Goal: Information Seeking & Learning: Learn about a topic

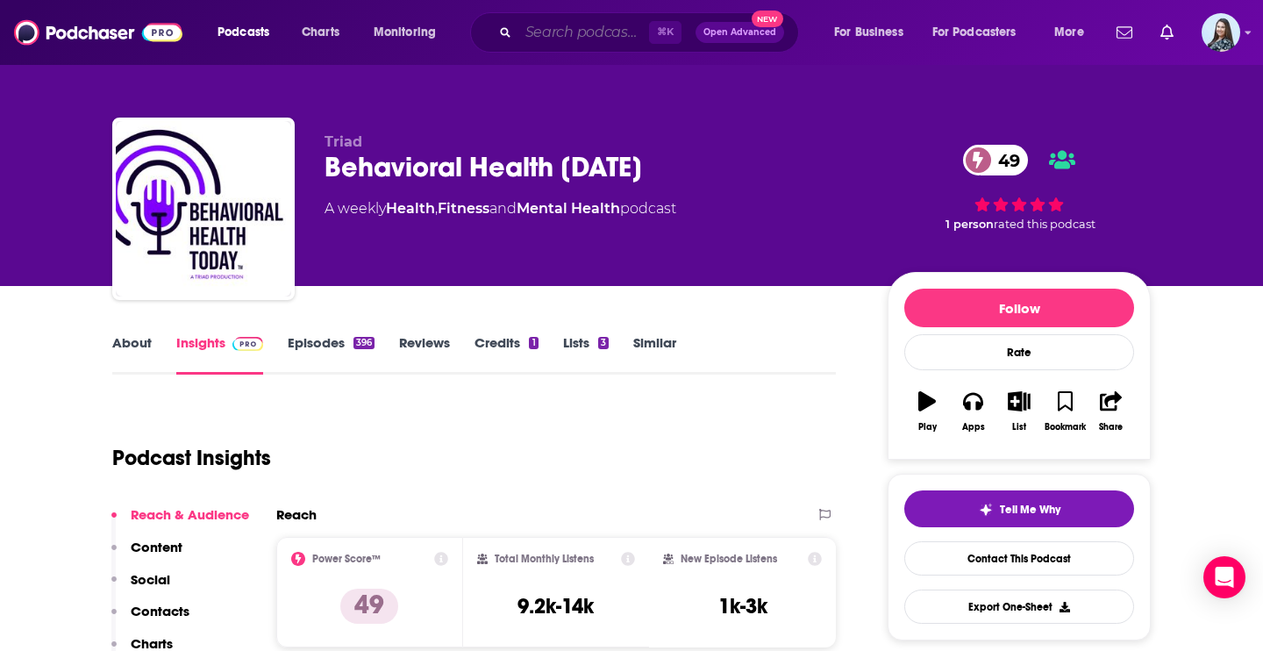
click at [585, 32] on input "Search podcasts, credits, & more..." at bounding box center [583, 32] width 131 height 28
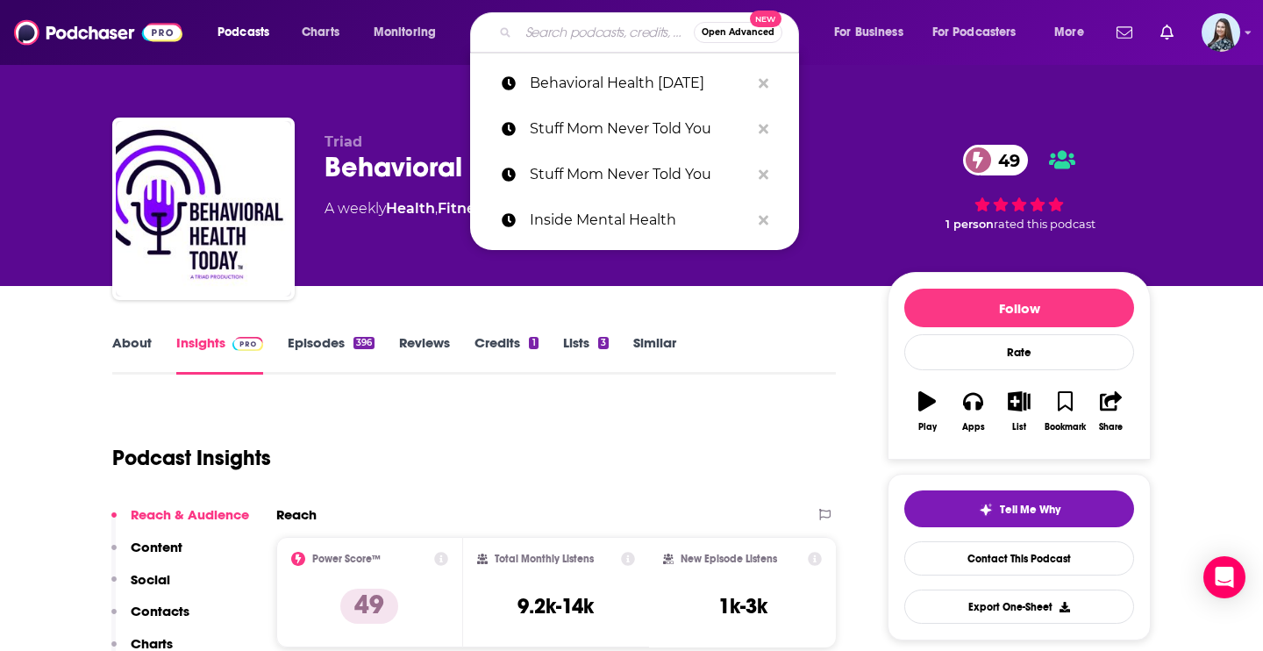
paste input "The [PERSON_NAME] Show"
type input "The [PERSON_NAME] Show"
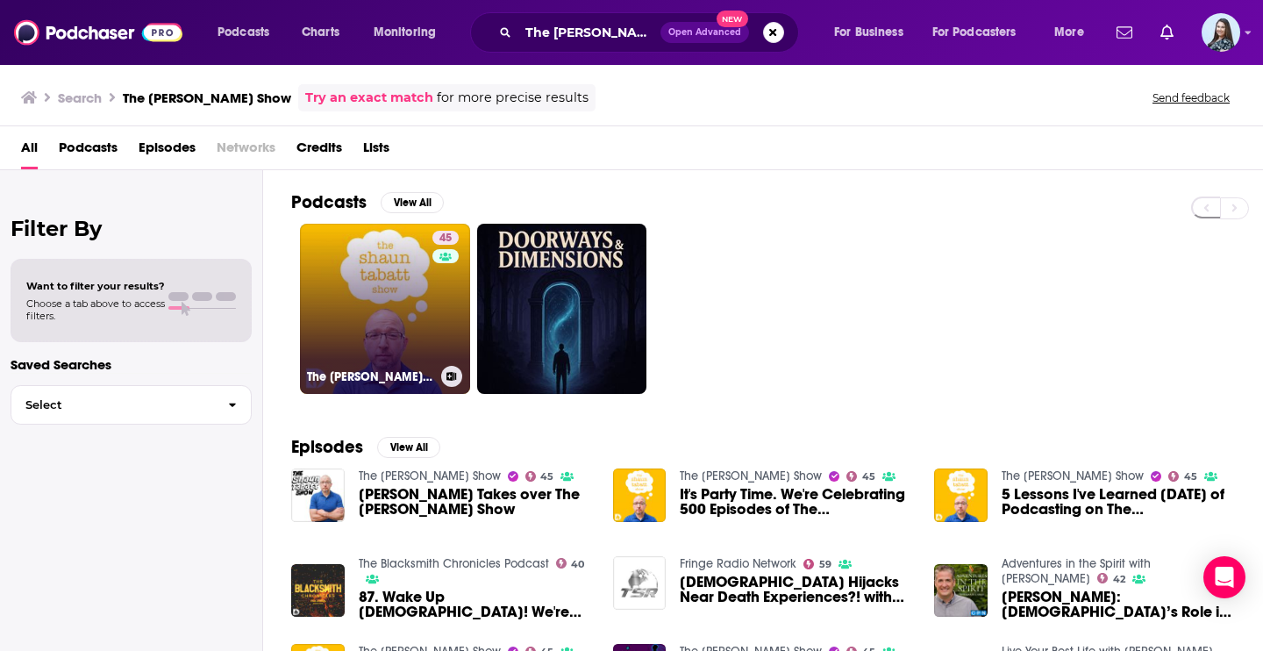
click at [317, 310] on link "45 The [PERSON_NAME] Show" at bounding box center [385, 309] width 170 height 170
